Goal: Obtain resource: Download file/media

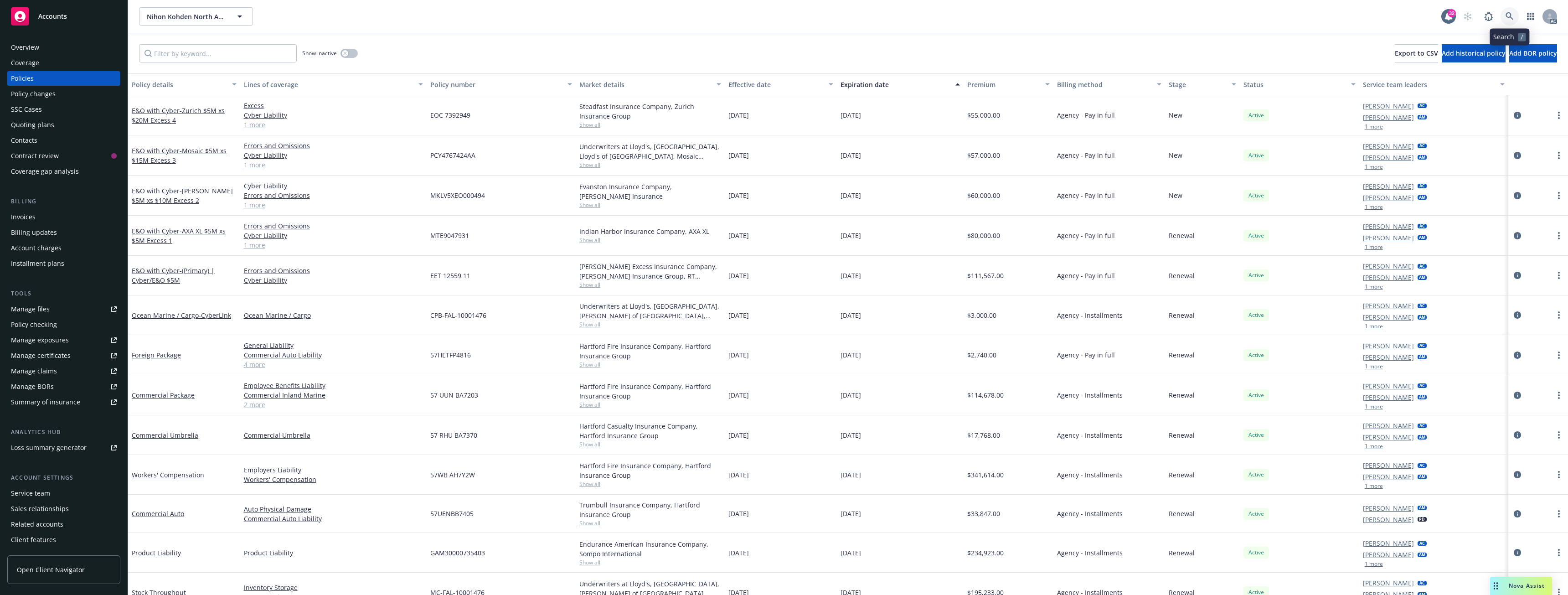
click at [1511, 16] on icon at bounding box center [1509, 16] width 8 height 8
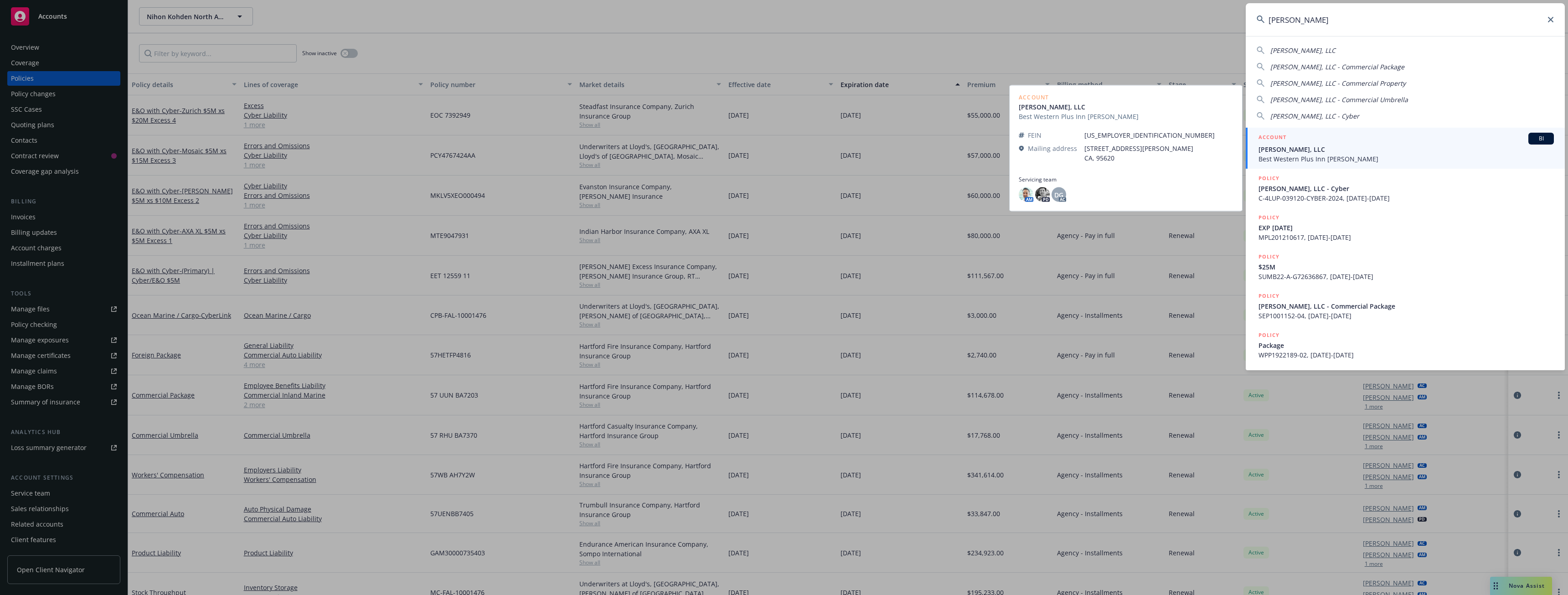
type input "[PERSON_NAME]"
click at [1332, 149] on span "[PERSON_NAME], LLC" at bounding box center [1406, 149] width 295 height 10
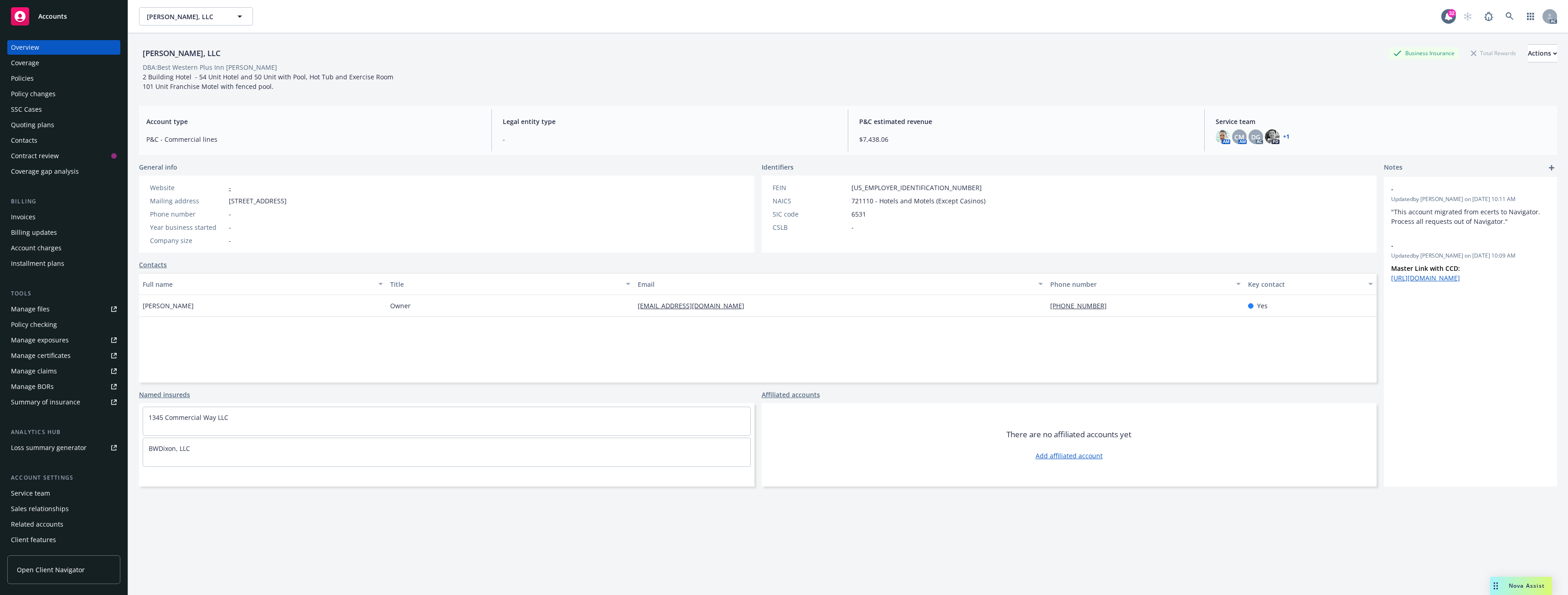
click at [32, 70] on div "Overview Coverage Policies Policy changes SSC Cases Quoting plans Contacts Cont…" at bounding box center [64, 110] width 113 height 139
click at [31, 77] on div "Policies" at bounding box center [22, 79] width 23 height 15
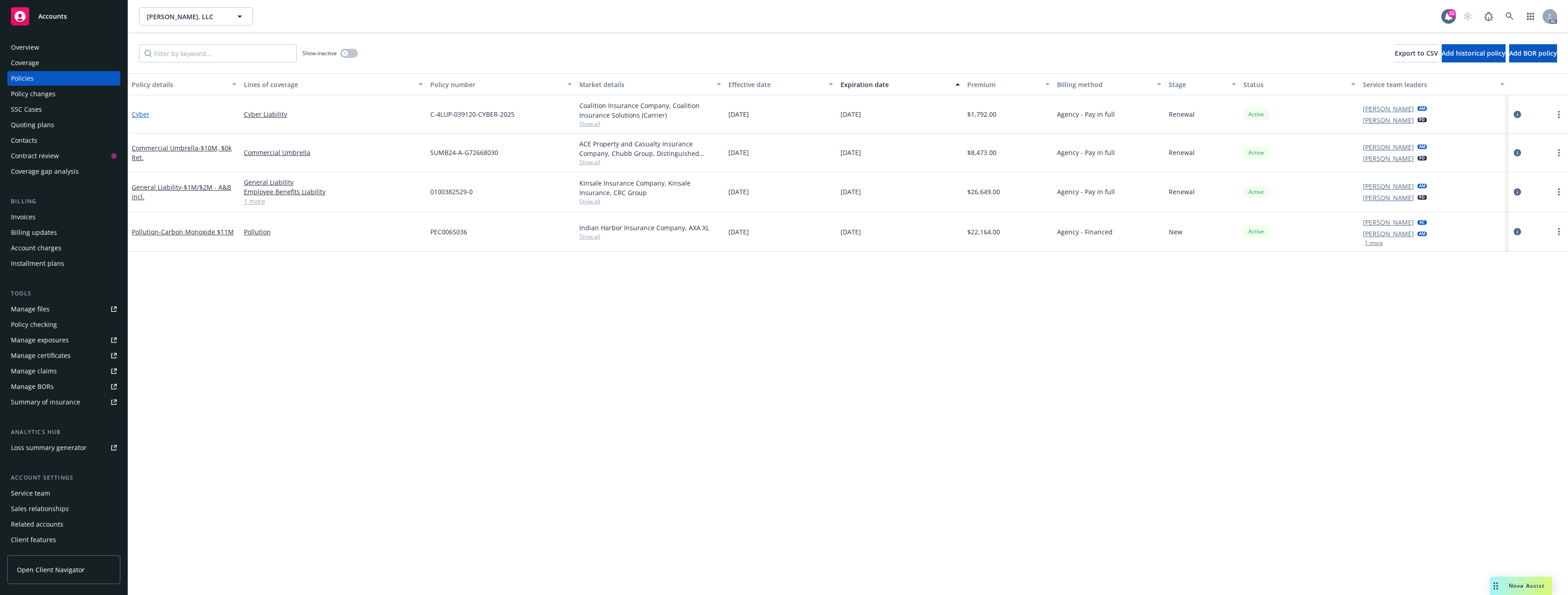
click at [145, 111] on link "Cyber" at bounding box center [140, 114] width 18 height 9
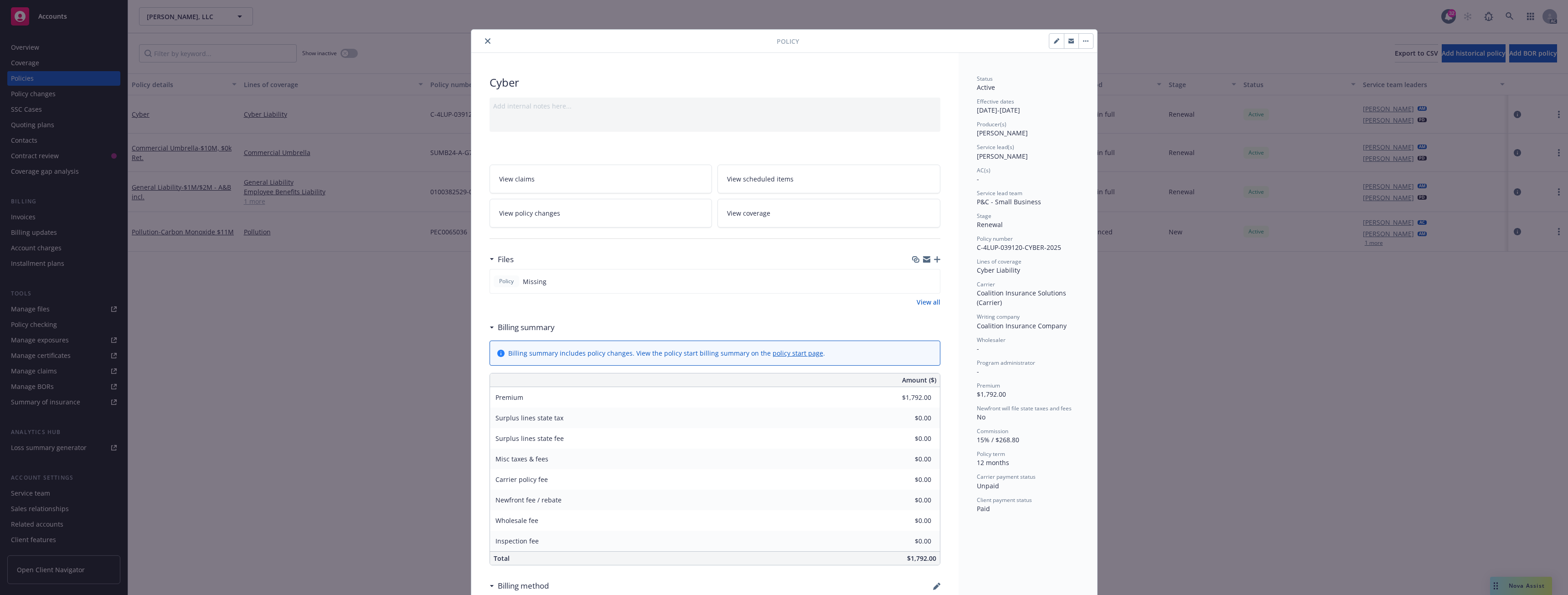
click at [485, 41] on icon "close" at bounding box center [488, 41] width 5 height 5
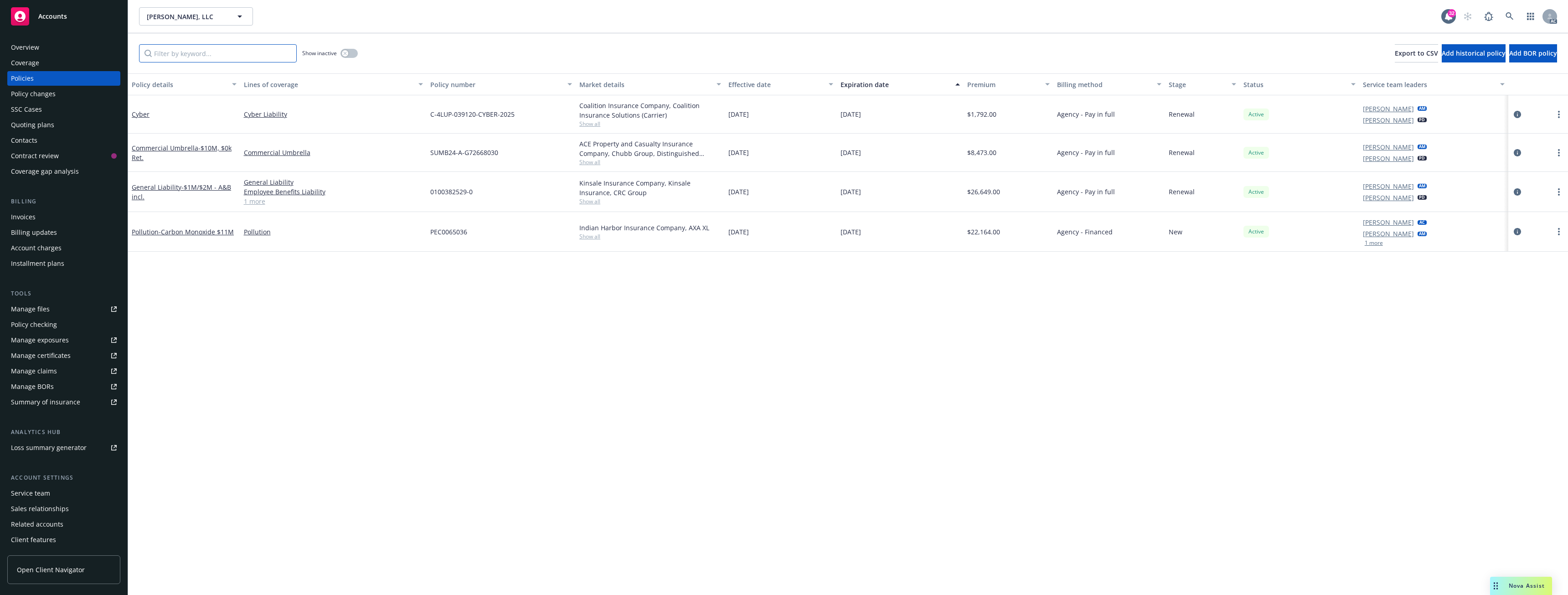
click at [181, 58] on input "Filter by keyword..." at bounding box center [217, 54] width 158 height 18
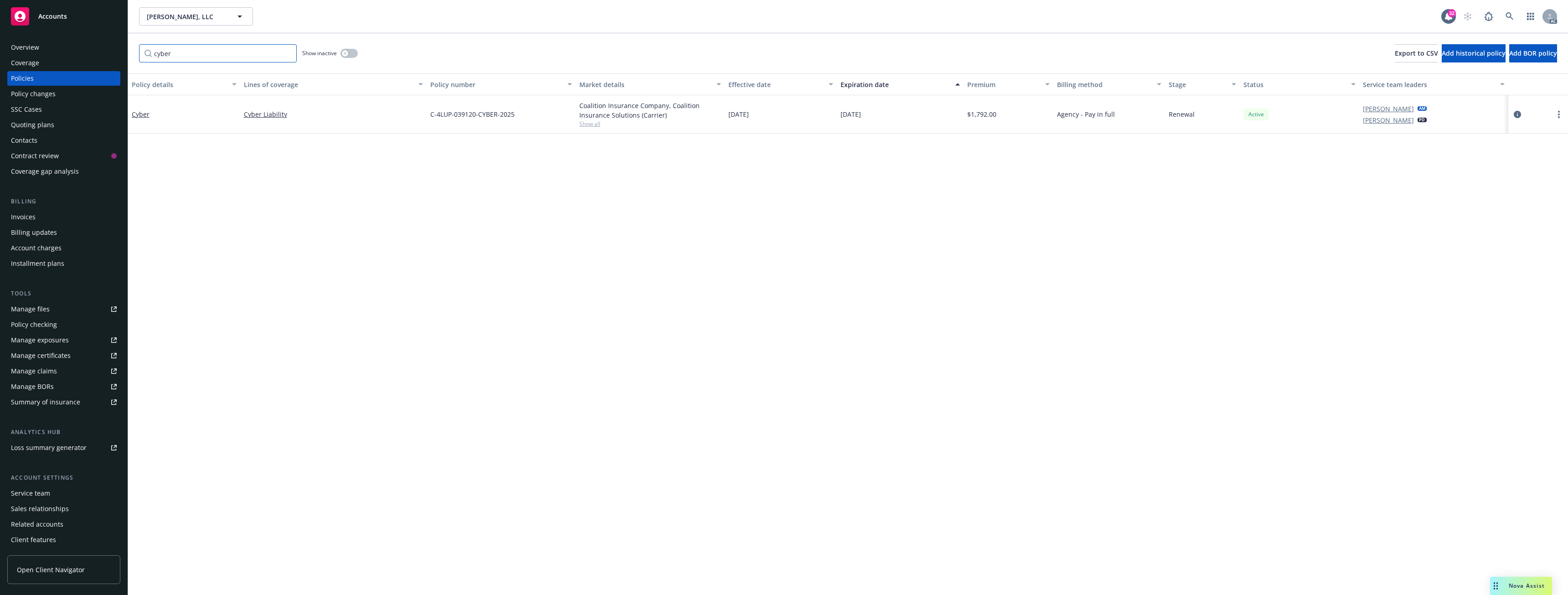
type input "cyber"
click at [351, 49] on button "button" at bounding box center [349, 53] width 17 height 9
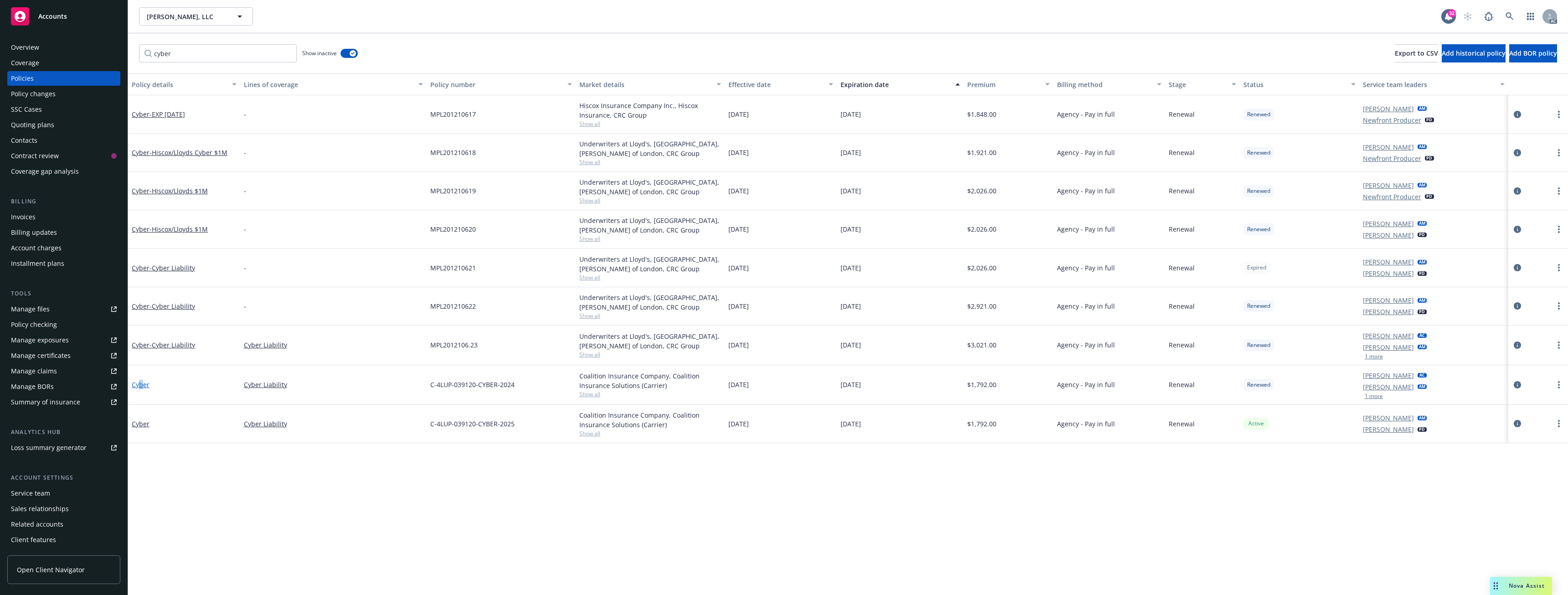
click at [141, 387] on link "Cyber" at bounding box center [140, 385] width 18 height 9
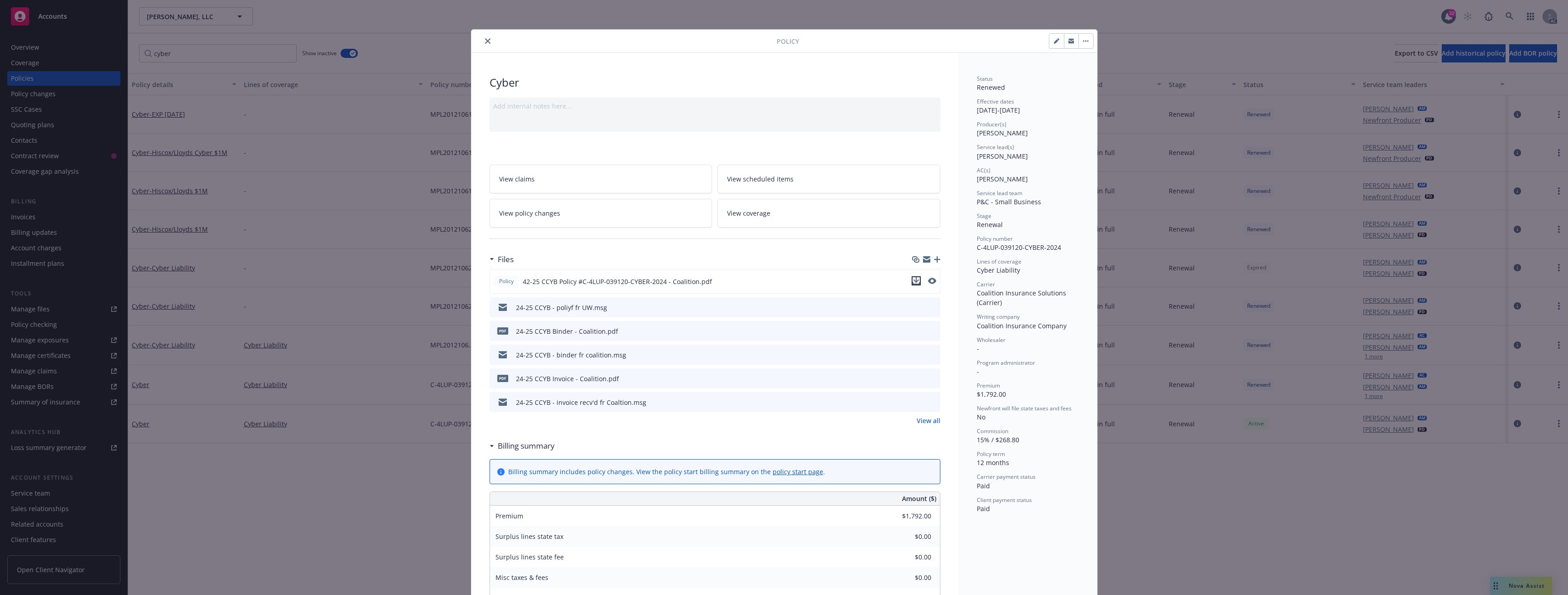
click at [914, 281] on icon "download file" at bounding box center [916, 280] width 6 height 5
